Goal: Information Seeking & Learning: Learn about a topic

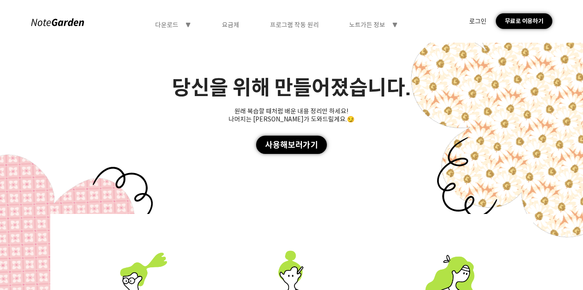
scroll to position [2802, 0]
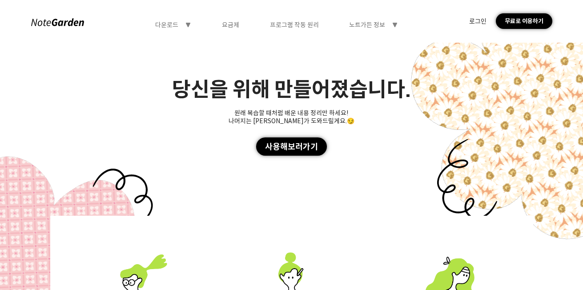
click at [301, 145] on div "사용해보러가기" at bounding box center [291, 146] width 71 height 18
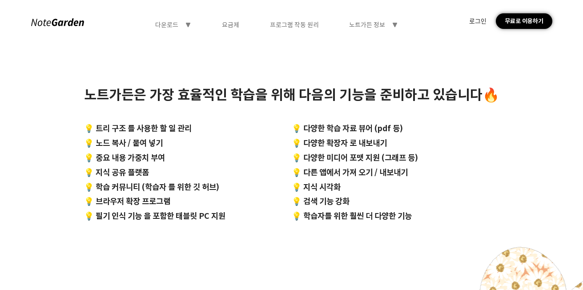
scroll to position [2325, 0]
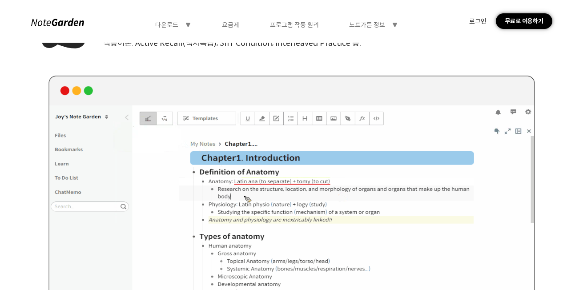
click at [344, 109] on div "1 다양한 형태로 지식을 정리하세요 트리 구조 노트(아웃라이너), 이미지 삽입, 수식, 스프레드시트, 코드, 마크다운을 지원합니다. 드래그&드…" at bounding box center [292, 154] width 514 height 1339
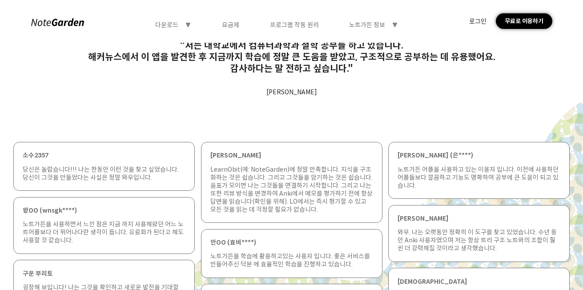
scroll to position [578, 0]
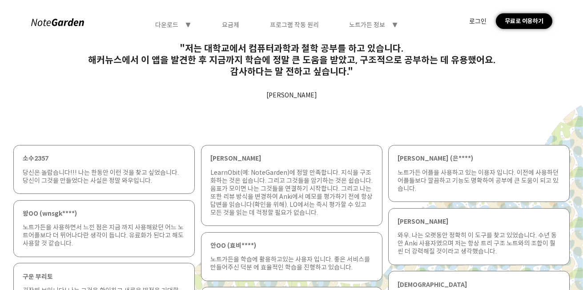
click at [186, 27] on icon "symbol-triangle-down" at bounding box center [188, 24] width 7 height 7
click at [178, 66] on div "웹 버전" at bounding box center [173, 64] width 68 height 16
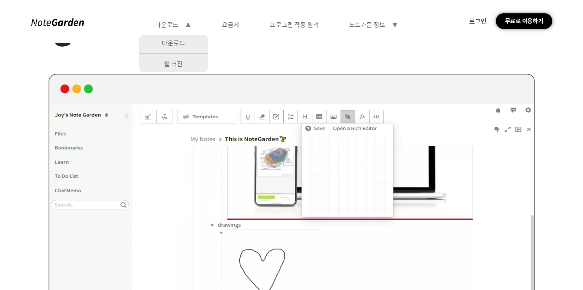
scroll to position [889, 0]
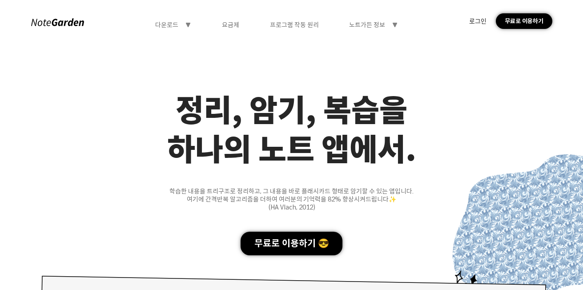
click at [394, 27] on icon "symbol-triangle-down" at bounding box center [394, 24] width 7 height 7
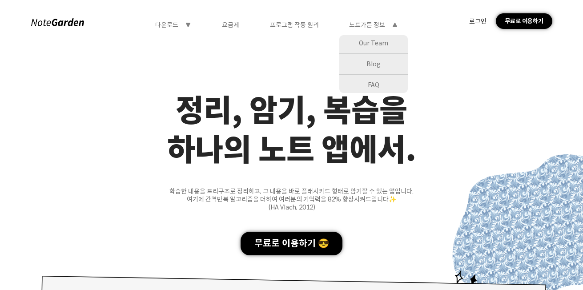
click at [333, 153] on div "하나의 노트 앱에서." at bounding box center [291, 147] width 583 height 39
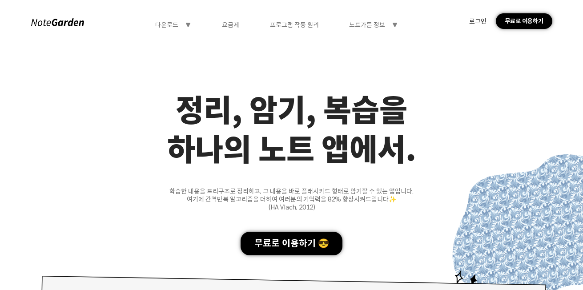
drag, startPoint x: 333, startPoint y: 153, endPoint x: 310, endPoint y: 229, distance: 79.4
click at [189, 23] on icon "symbol-triangle-down" at bounding box center [188, 24] width 7 height 7
click at [175, 66] on div "웹 버전" at bounding box center [173, 64] width 68 height 16
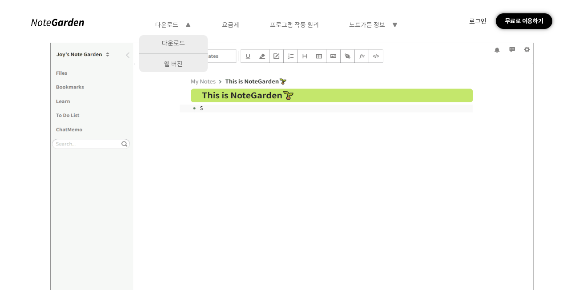
scroll to position [1290, 0]
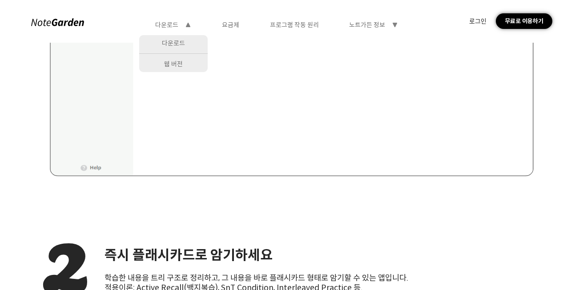
click at [472, 27] on div "로그인 무료로 이용하기" at bounding box center [510, 21] width 83 height 16
click at [475, 20] on div "로그인" at bounding box center [477, 21] width 17 height 8
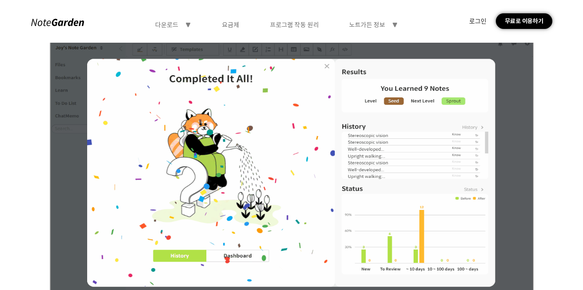
drag, startPoint x: 234, startPoint y: 138, endPoint x: 371, endPoint y: 156, distance: 138.1
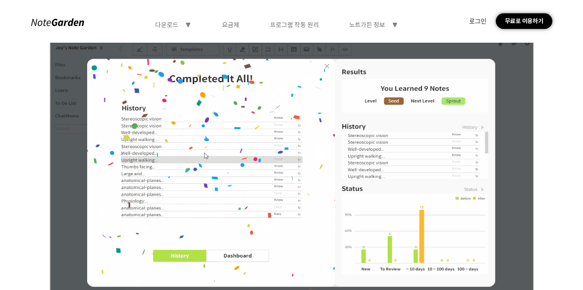
click at [363, 153] on div at bounding box center [292, 173] width 482 height 270
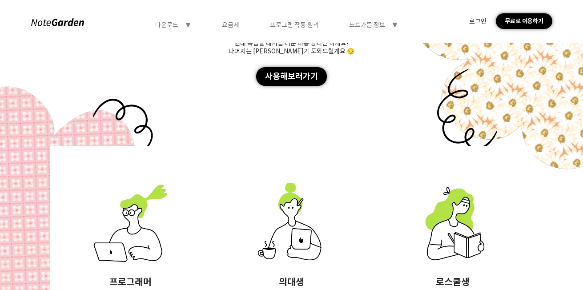
scroll to position [2802, 0]
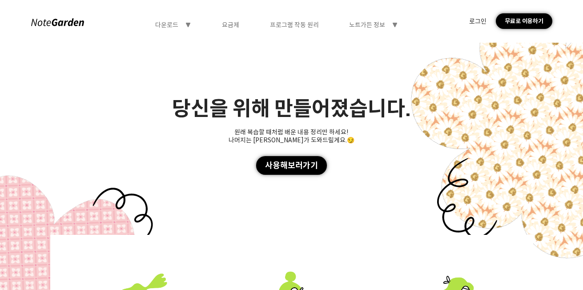
click at [278, 156] on div "사용해보러가기" at bounding box center [291, 165] width 71 height 18
drag, startPoint x: 278, startPoint y: 154, endPoint x: 321, endPoint y: 193, distance: 57.9
click at [321, 193] on div "당신을 위해 만들어졌습니다. 원래 복습할 때처럼 배운 내용 정리만 하세요! 나머지는 저희가 도와드릴게요.😏 사용해보러가기" at bounding box center [291, 136] width 583 height 232
click at [293, 159] on div "사용해보러가기" at bounding box center [291, 165] width 71 height 18
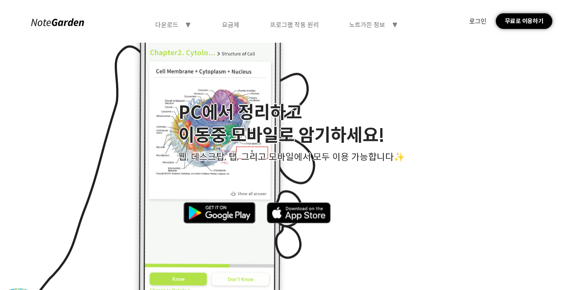
scroll to position [3558, 0]
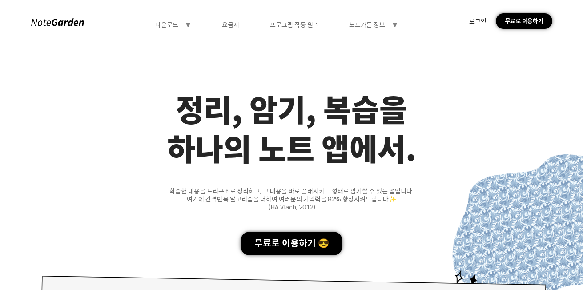
drag, startPoint x: 0, startPoint y: 0, endPoint x: 523, endPoint y: 86, distance: 530.4
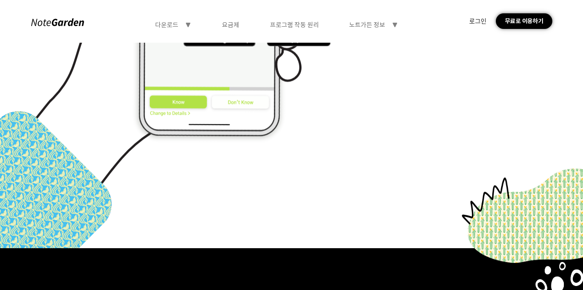
scroll to position [3958, 0]
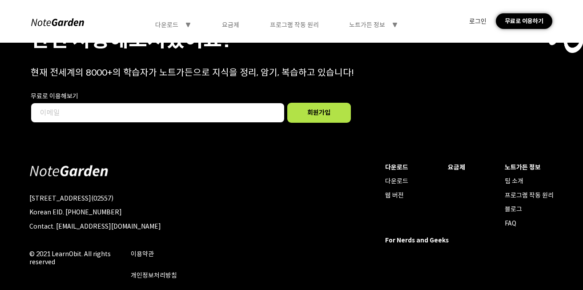
click at [385, 25] on div "노트가든 정보 symbol-triangle-down" at bounding box center [373, 25] width 49 height 8
drag, startPoint x: 307, startPoint y: 220, endPoint x: 320, endPoint y: 217, distance: 13.3
click at [307, 221] on div at bounding box center [291, 228] width 169 height 130
click at [513, 205] on div "블로그" at bounding box center [529, 209] width 49 height 8
